Goal: Check status: Check status

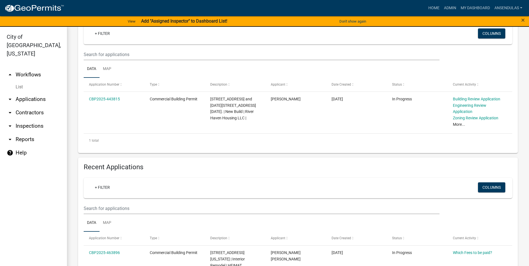
scroll to position [84, 0]
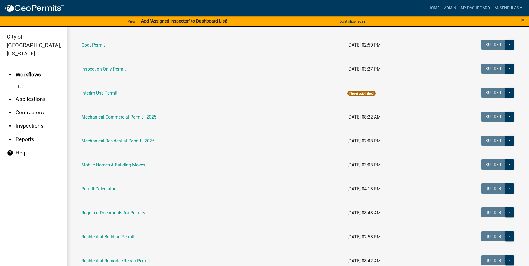
scroll to position [251, 0]
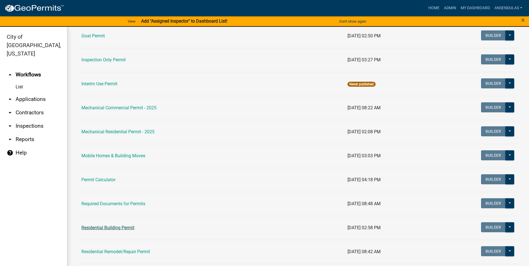
click at [105, 227] on link "Residential Building Permit" at bounding box center [107, 227] width 53 height 5
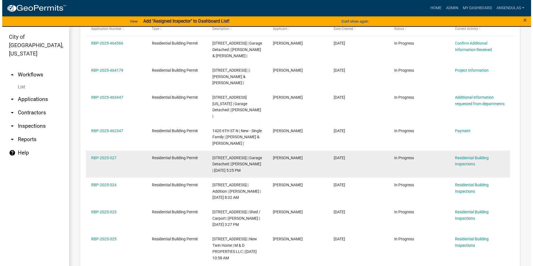
scroll to position [335, 0]
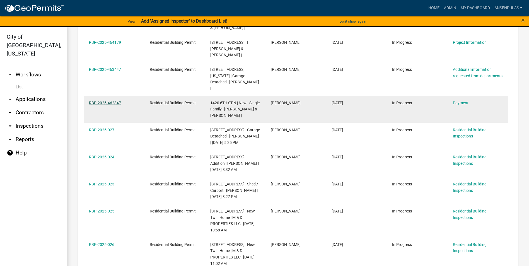
click at [115, 101] on link "RBP-2025-462347" at bounding box center [105, 103] width 32 height 4
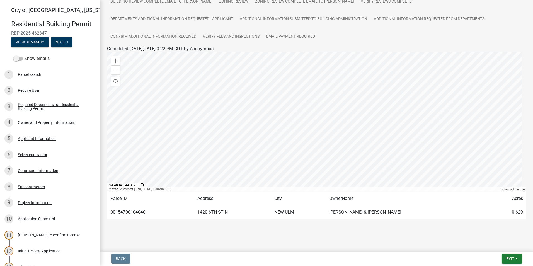
scroll to position [122, 0]
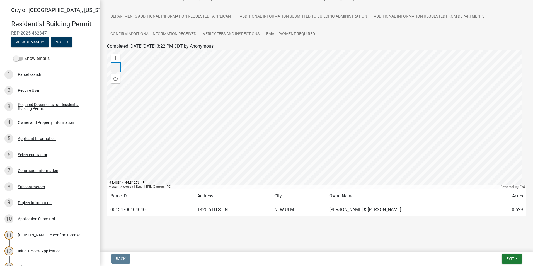
click at [115, 67] on span at bounding box center [115, 67] width 4 height 4
click at [115, 58] on span at bounding box center [115, 58] width 4 height 4
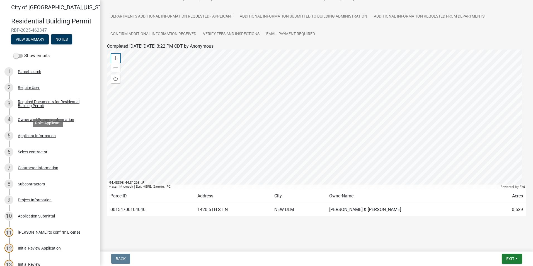
scroll to position [0, 0]
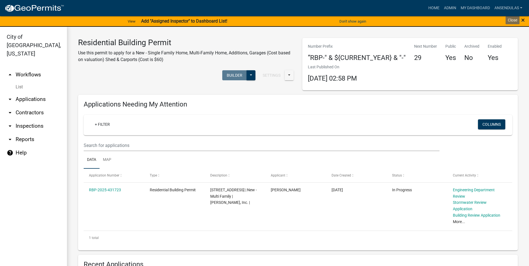
click at [523, 20] on span "×" at bounding box center [523, 20] width 4 height 8
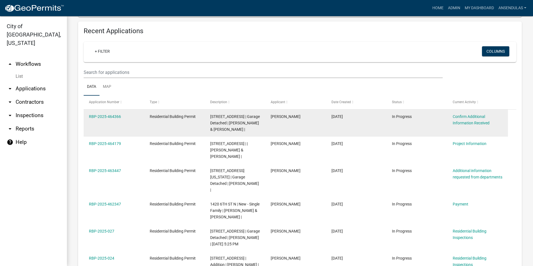
scroll to position [251, 0]
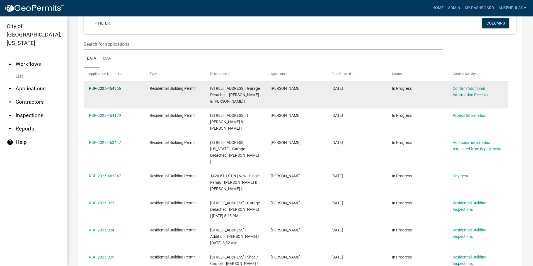
click at [106, 88] on link "RBP-2025-464366" at bounding box center [105, 88] width 32 height 4
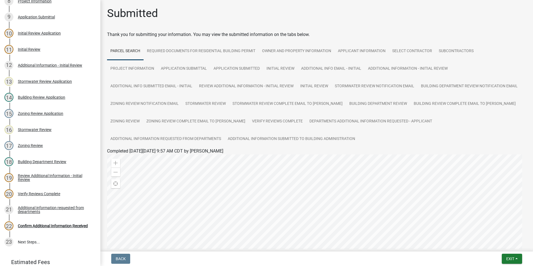
scroll to position [185, 0]
click at [40, 129] on div "Stormwater Review" at bounding box center [35, 130] width 34 height 4
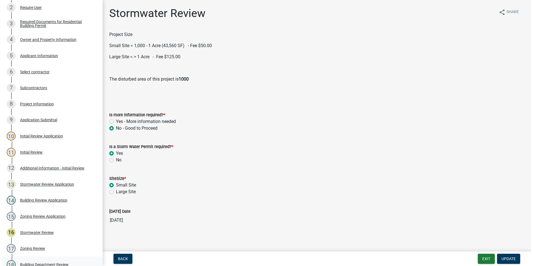
scroll to position [0, 0]
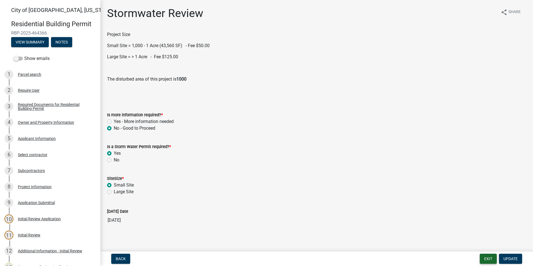
click at [491, 258] on button "Exit" at bounding box center [488, 259] width 17 height 10
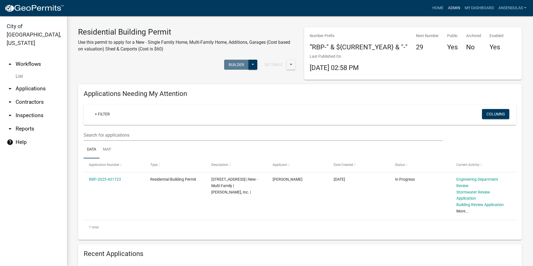
click at [451, 5] on link "Admin" at bounding box center [454, 8] width 17 height 11
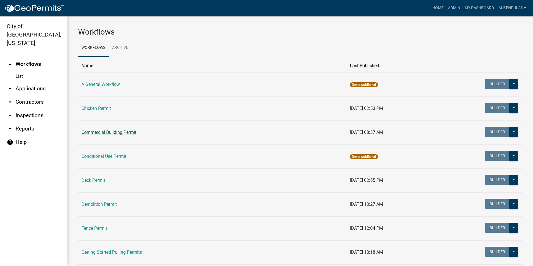
click at [105, 130] on link "Commercial Building Permit" at bounding box center [108, 132] width 55 height 5
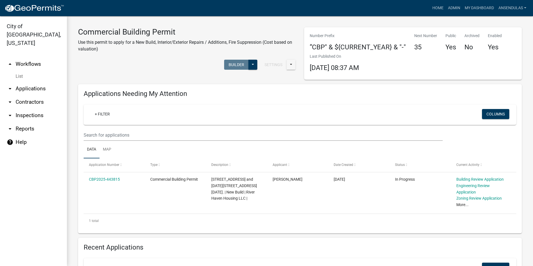
scroll to position [28, 0]
